Goal: Information Seeking & Learning: Learn about a topic

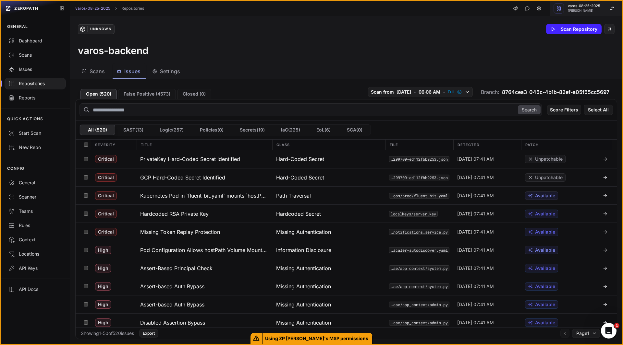
click at [577, 4] on span "varos-08-25-2025" at bounding box center [584, 6] width 32 height 4
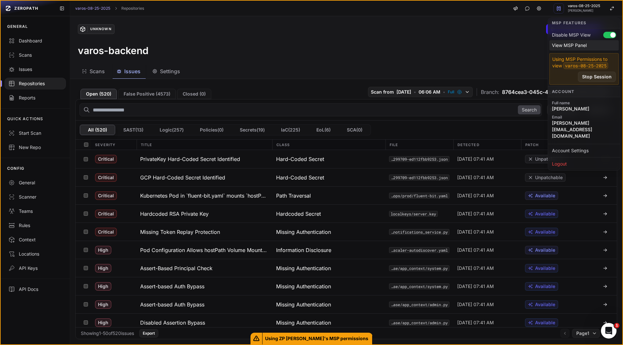
click at [561, 42] on div "View MSP Panel" at bounding box center [583, 45] width 69 height 10
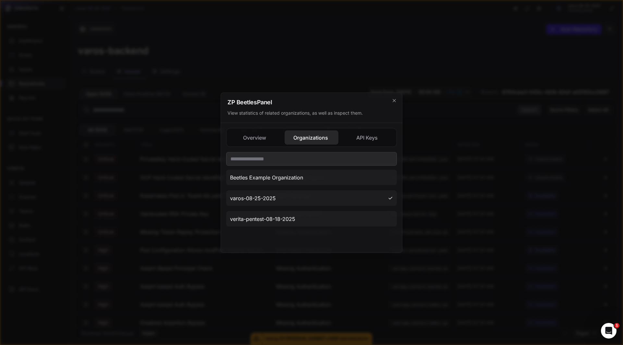
click at [341, 136] on button "Organizations" at bounding box center [368, 137] width 54 height 14
click at [282, 58] on div at bounding box center [311, 172] width 623 height 345
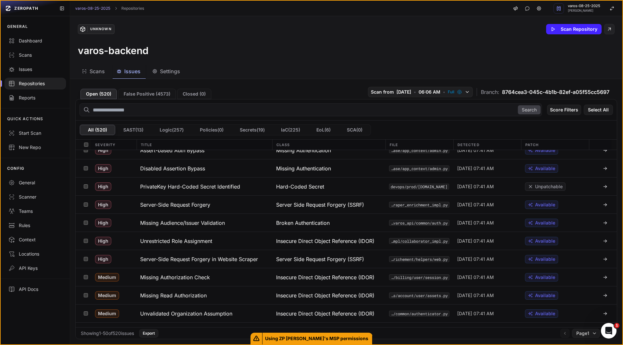
scroll to position [155, 0]
click at [207, 258] on h3 "Server-Side Request Forgery in Website Scraper" at bounding box center [199, 259] width 118 height 8
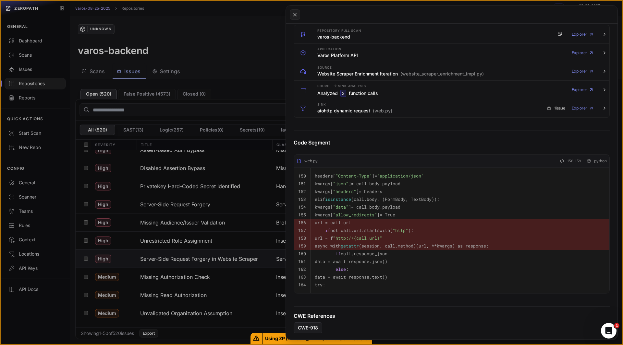
scroll to position [129, 0]
click at [342, 105] on div "Sink aiohttp dynamic request (web.py)" at bounding box center [354, 108] width 75 height 13
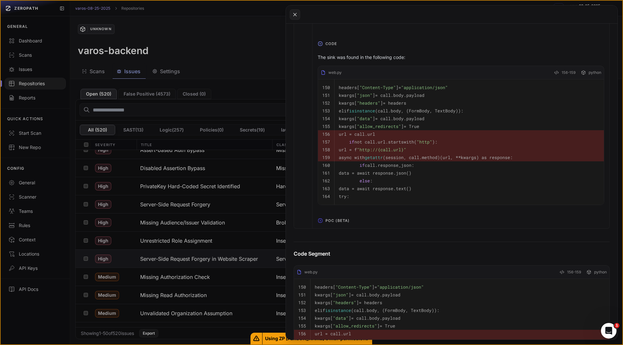
scroll to position [358, 0]
click at [333, 223] on span "POC (Beta)" at bounding box center [337, 220] width 29 height 10
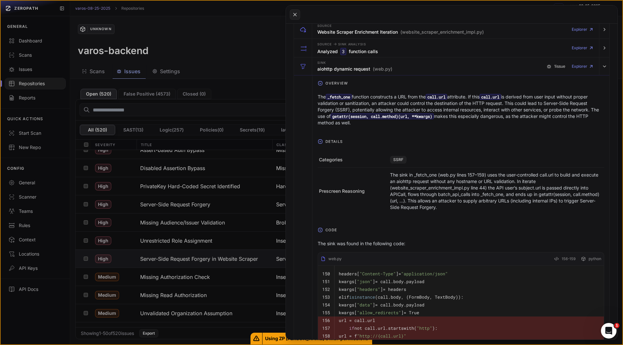
scroll to position [0, 0]
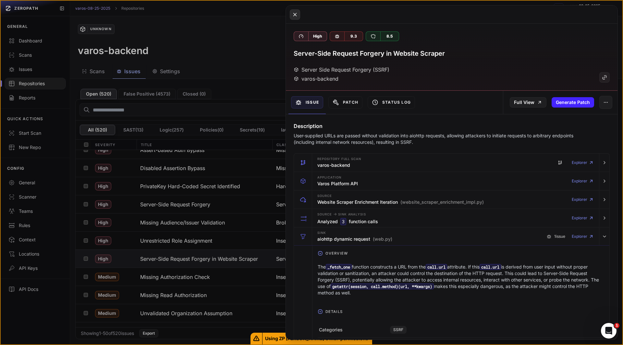
click at [296, 14] on icon at bounding box center [295, 15] width 6 height 8
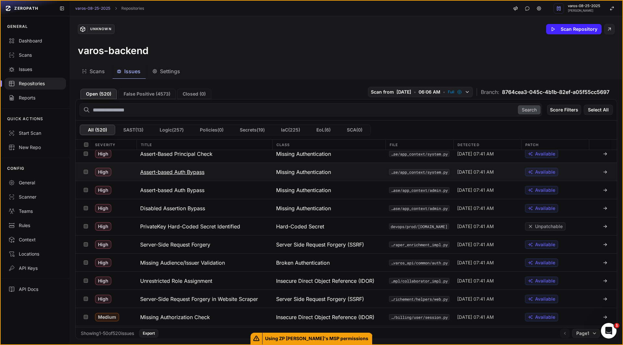
scroll to position [118, 0]
